Goal: Information Seeking & Learning: Check status

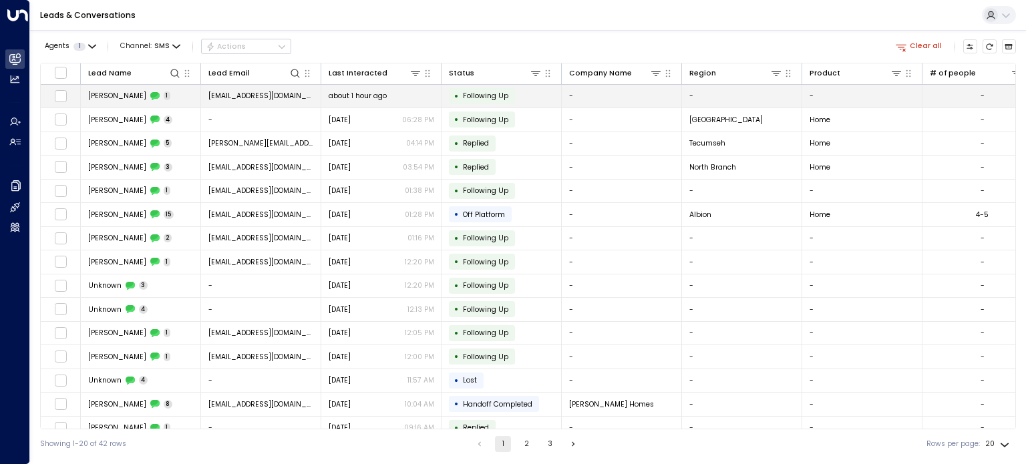
click at [114, 93] on span "[PERSON_NAME]" at bounding box center [117, 96] width 58 height 10
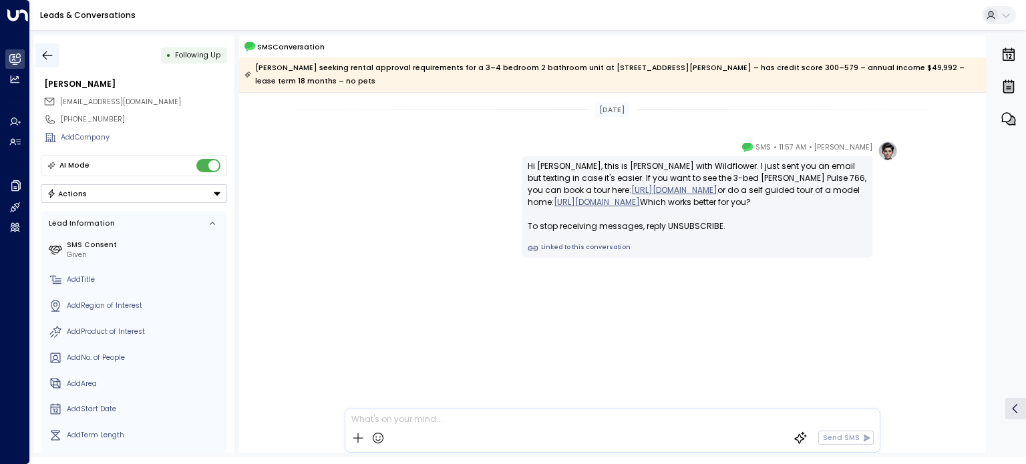
click at [47, 56] on icon "button" at bounding box center [47, 55] width 13 height 13
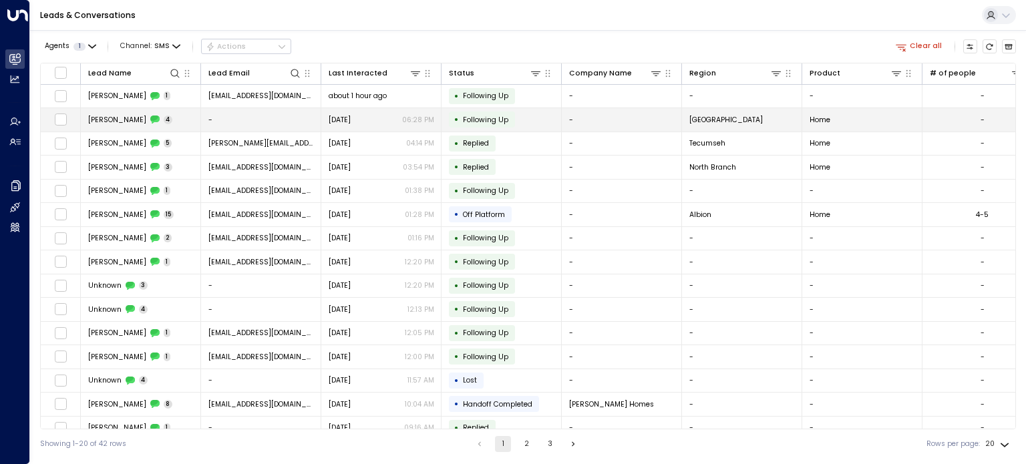
click at [94, 117] on span "[PERSON_NAME]" at bounding box center [117, 120] width 58 height 10
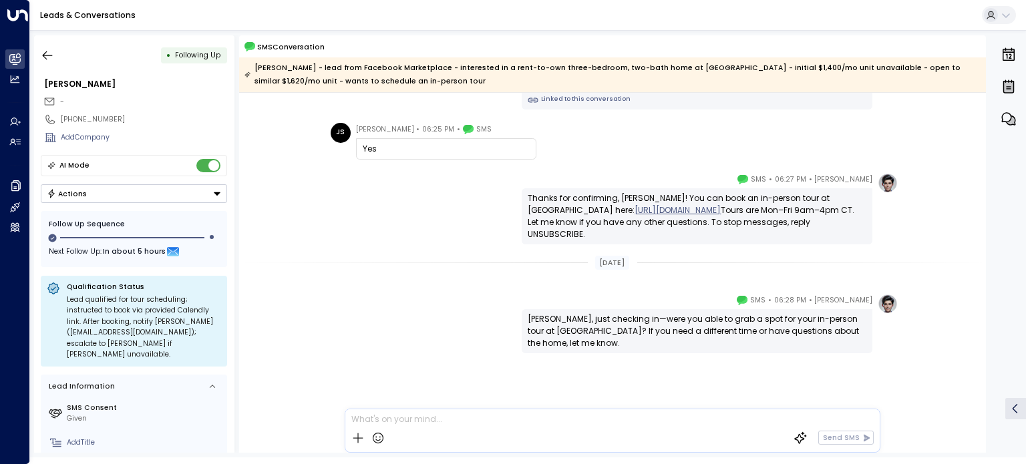
scroll to position [41, 0]
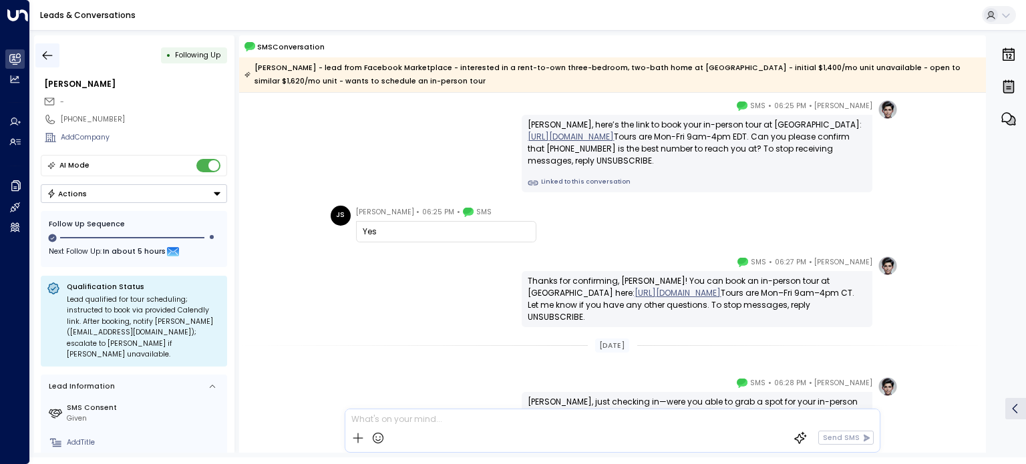
click at [45, 53] on icon "button" at bounding box center [47, 55] width 13 height 13
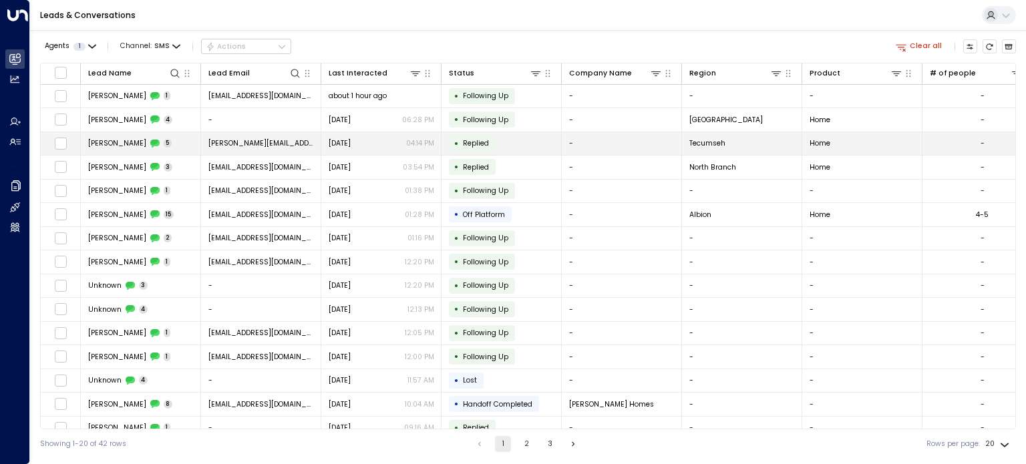
click at [130, 144] on span "[PERSON_NAME]" at bounding box center [117, 143] width 58 height 10
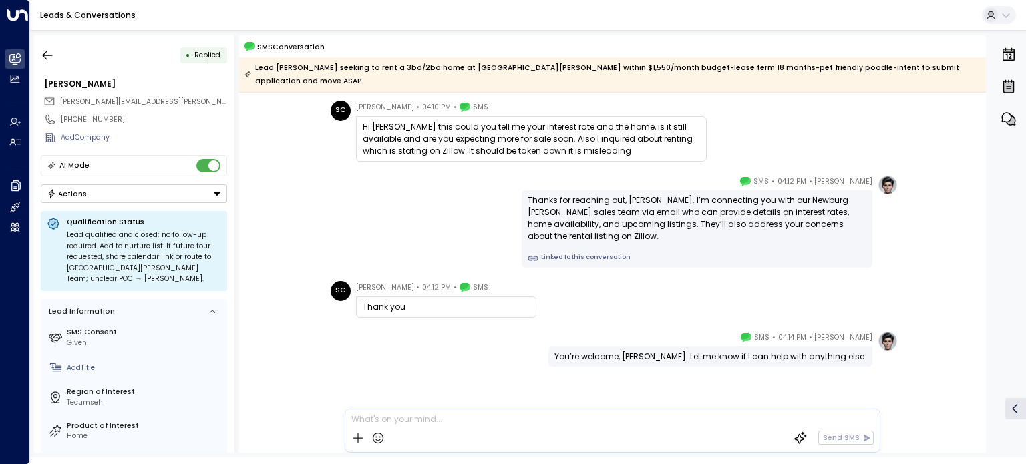
scroll to position [195, 0]
click at [40, 53] on button "button" at bounding box center [47, 55] width 24 height 24
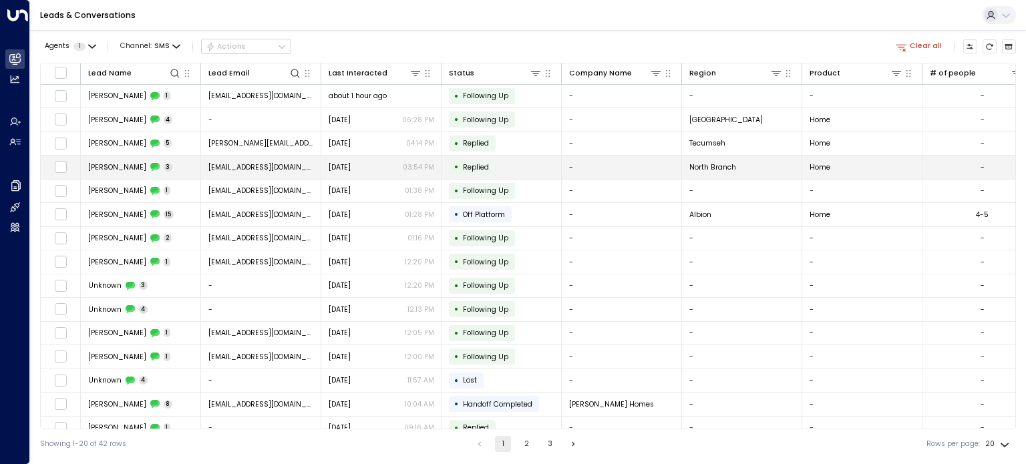
click at [112, 165] on span "[PERSON_NAME]" at bounding box center [117, 167] width 58 height 10
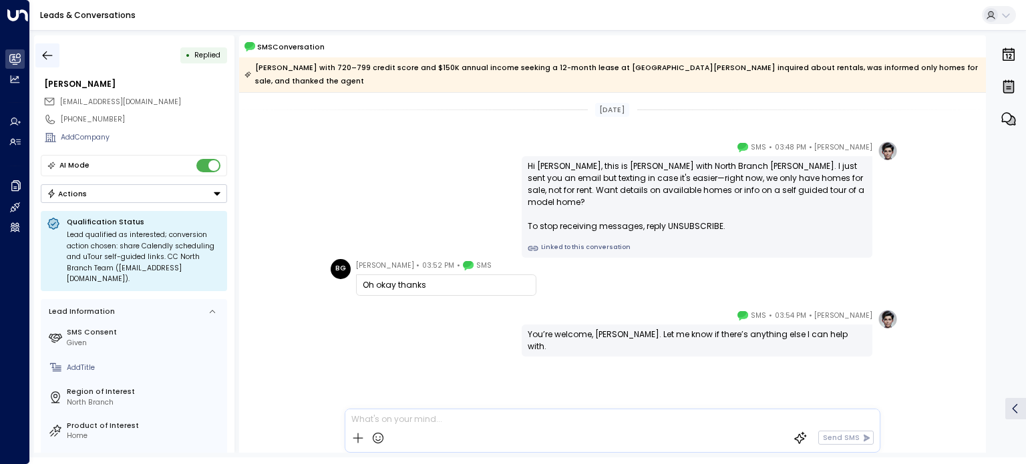
click at [45, 53] on icon "button" at bounding box center [47, 55] width 13 height 13
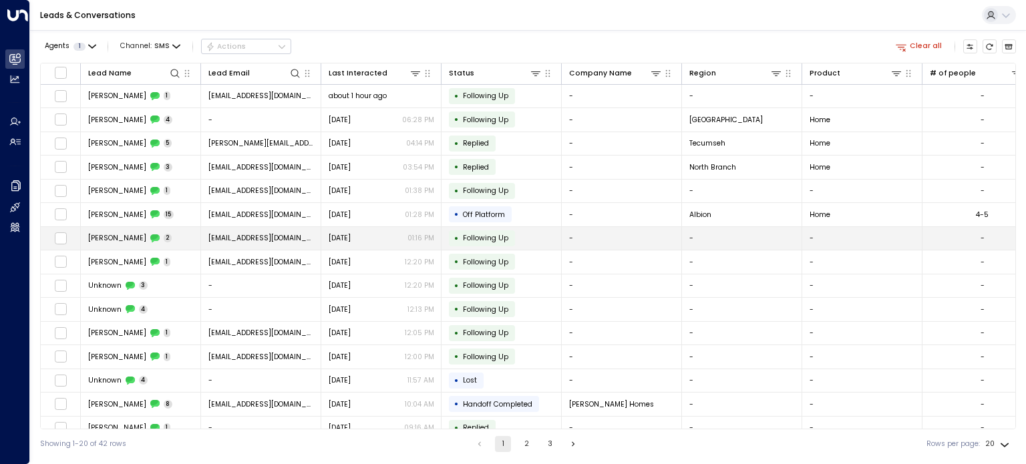
click at [120, 239] on span "[PERSON_NAME]" at bounding box center [117, 238] width 58 height 10
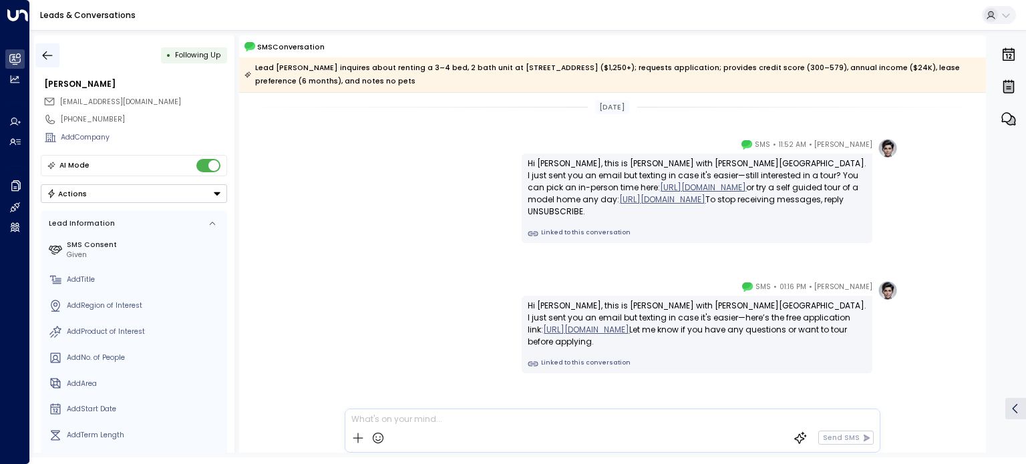
click at [47, 53] on icon "button" at bounding box center [47, 55] width 13 height 13
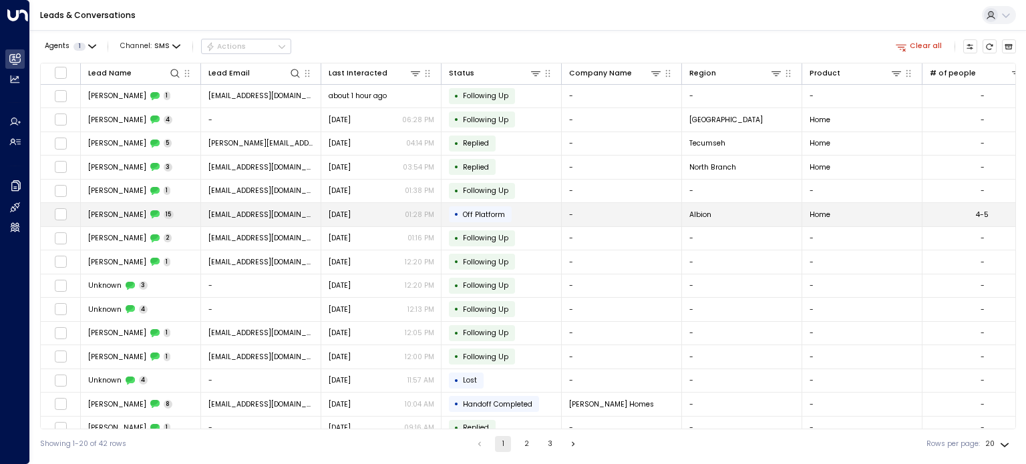
click at [113, 213] on span "[PERSON_NAME]" at bounding box center [117, 215] width 58 height 10
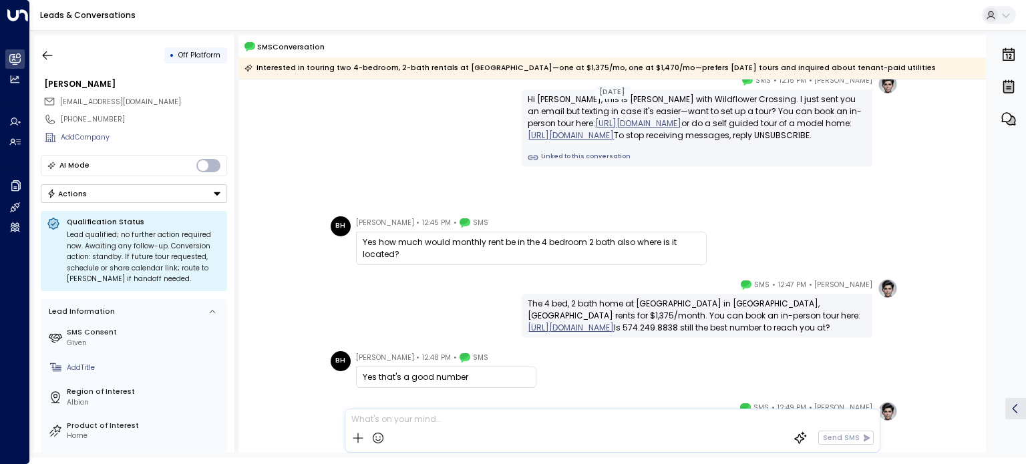
scroll to position [31, 0]
